Goal: Find specific fact: Find specific fact

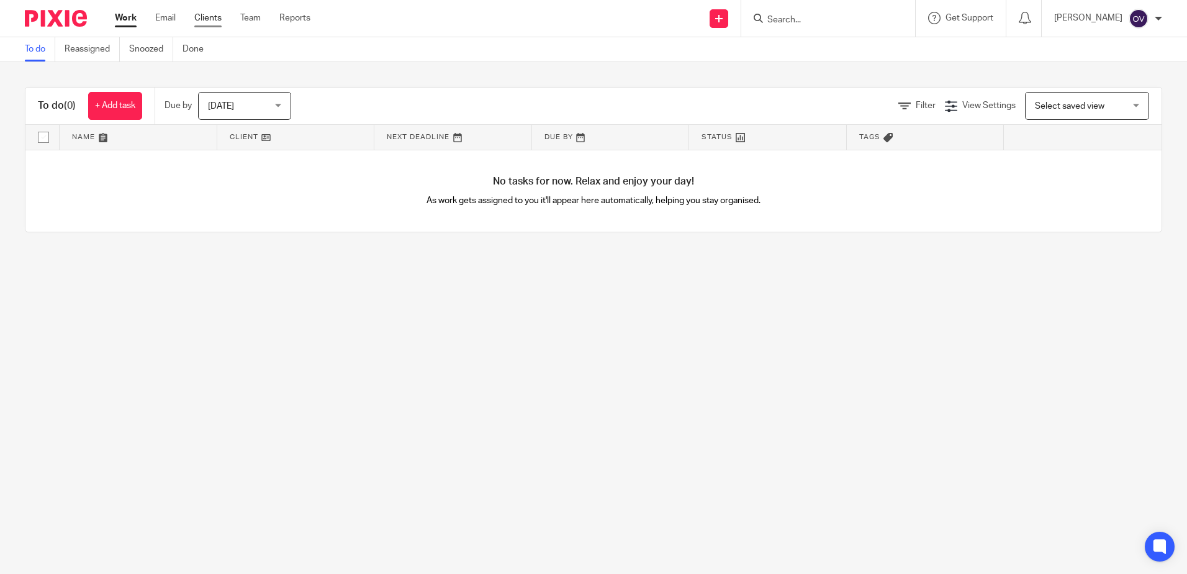
click at [209, 18] on link "Clients" at bounding box center [207, 18] width 27 height 12
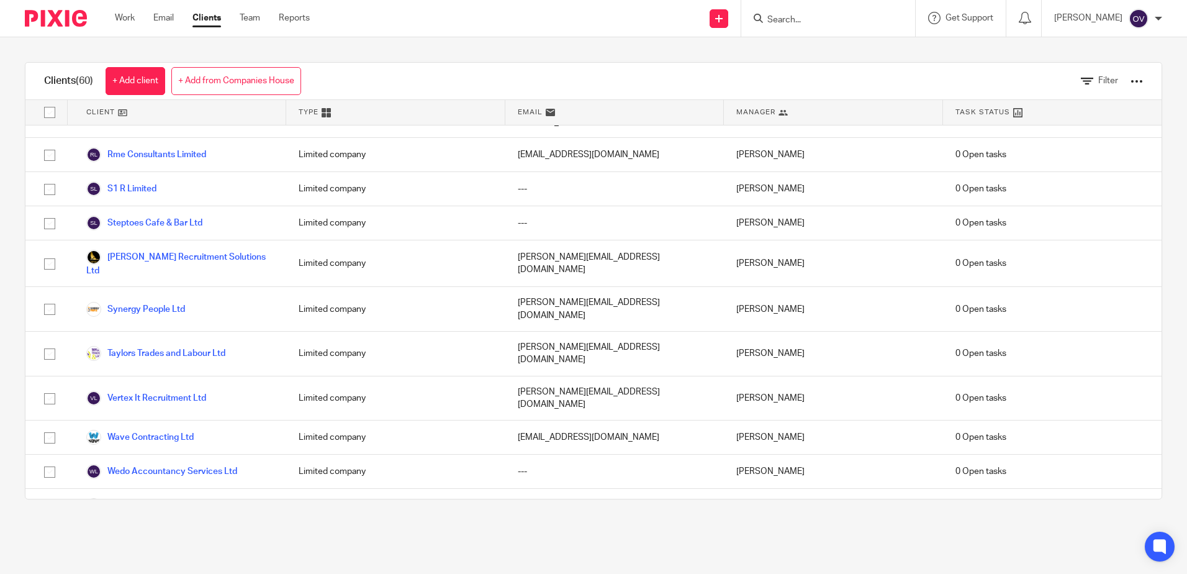
scroll to position [1428, 0]
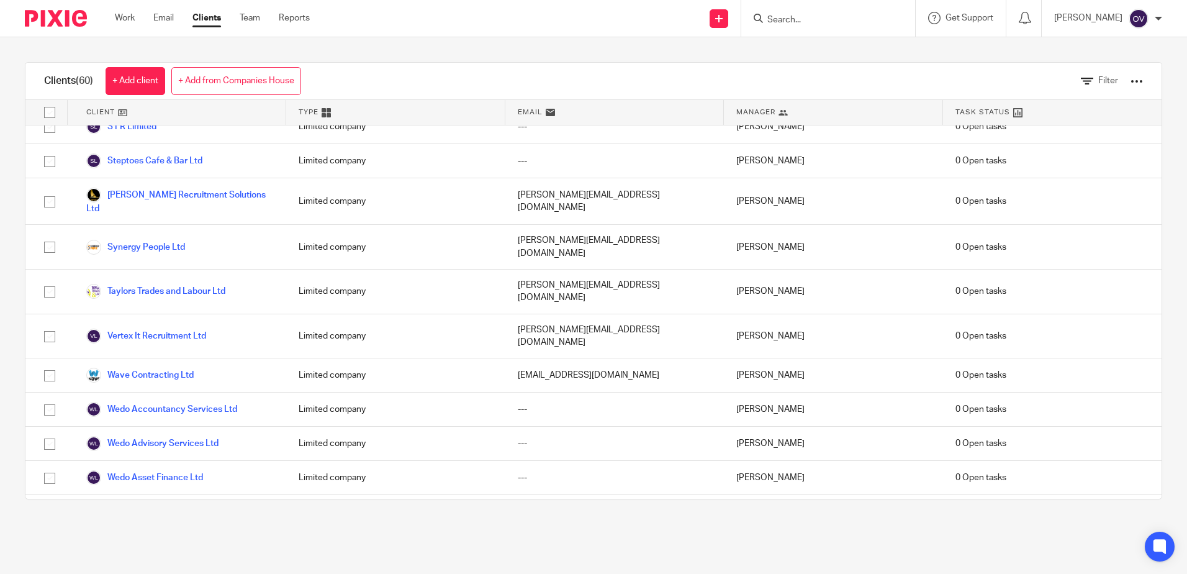
click at [161, 573] on link "Wedo Digital Technologies Limited" at bounding box center [163, 580] width 155 height 15
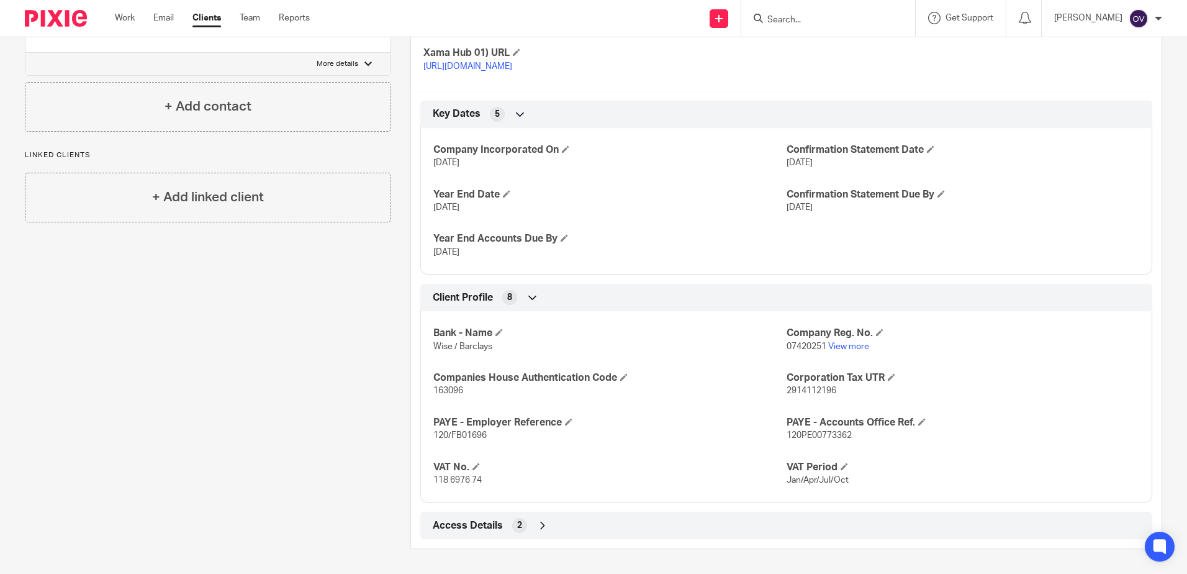
scroll to position [463, 0]
click at [450, 390] on span "163096" at bounding box center [448, 390] width 30 height 9
copy span "163096"
click at [1138, 19] on img at bounding box center [1139, 19] width 20 height 20
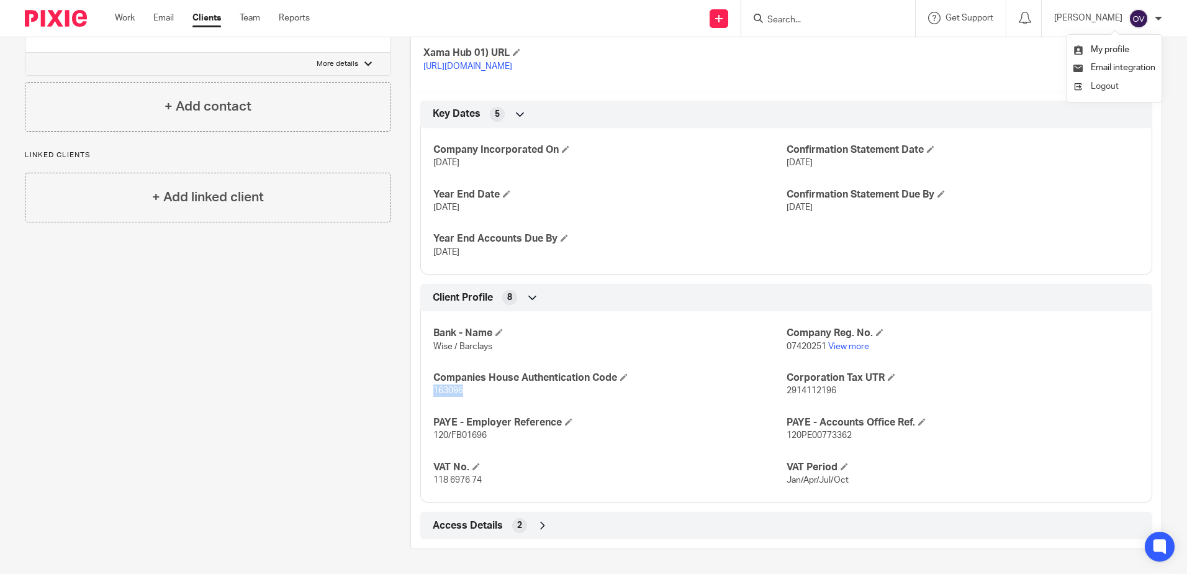
click at [1104, 88] on span "Logout" at bounding box center [1105, 86] width 28 height 9
